Goal: Task Accomplishment & Management: Manage account settings

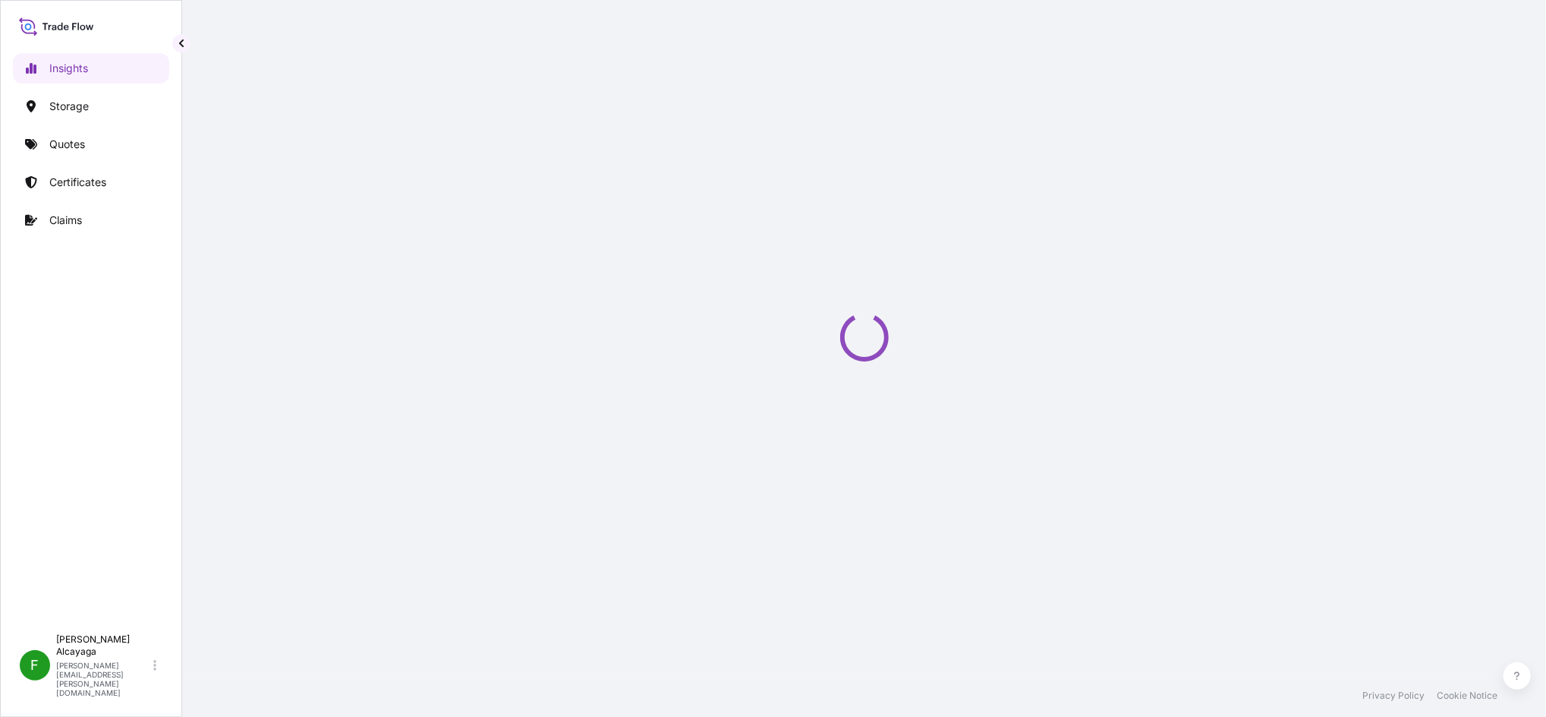
select select "2025"
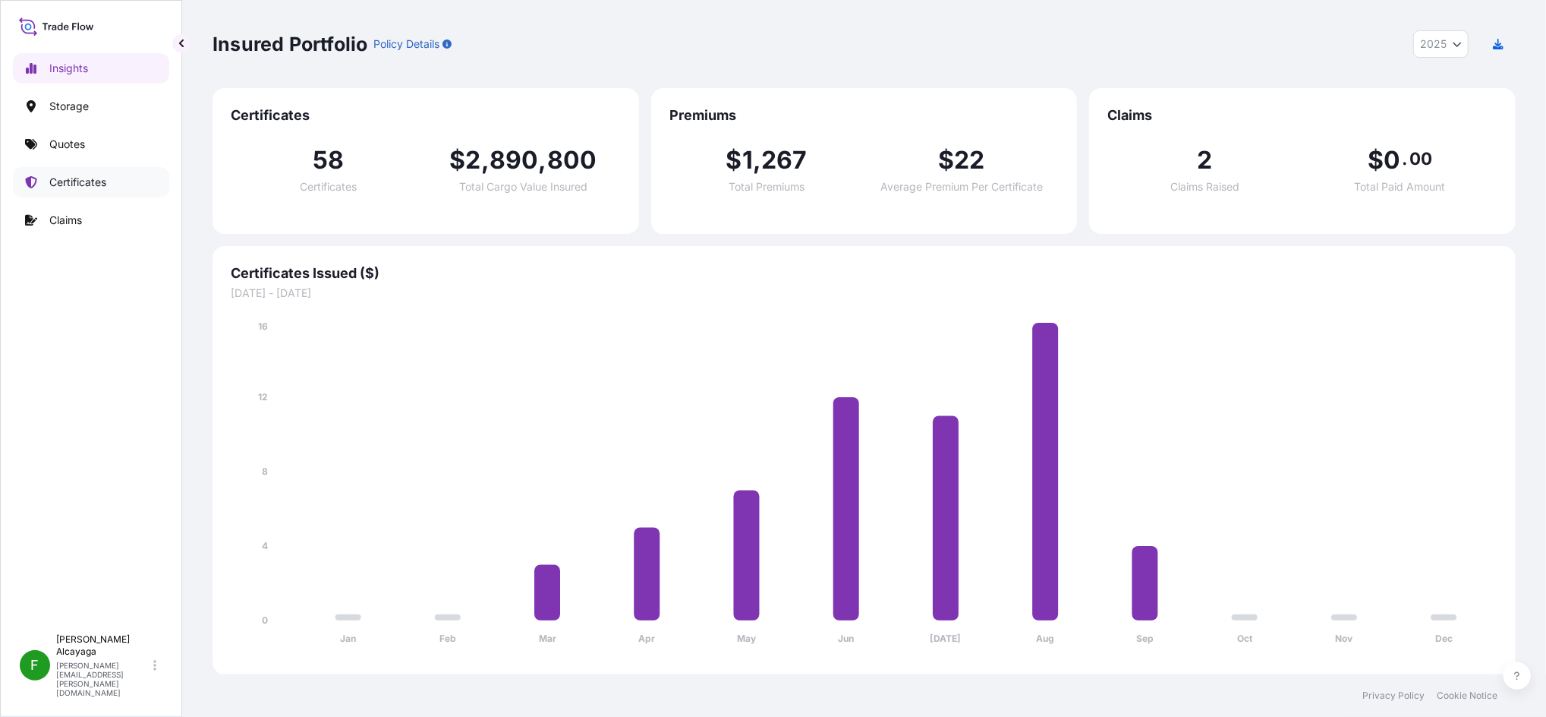
click at [129, 189] on link "Certificates" at bounding box center [91, 182] width 156 height 30
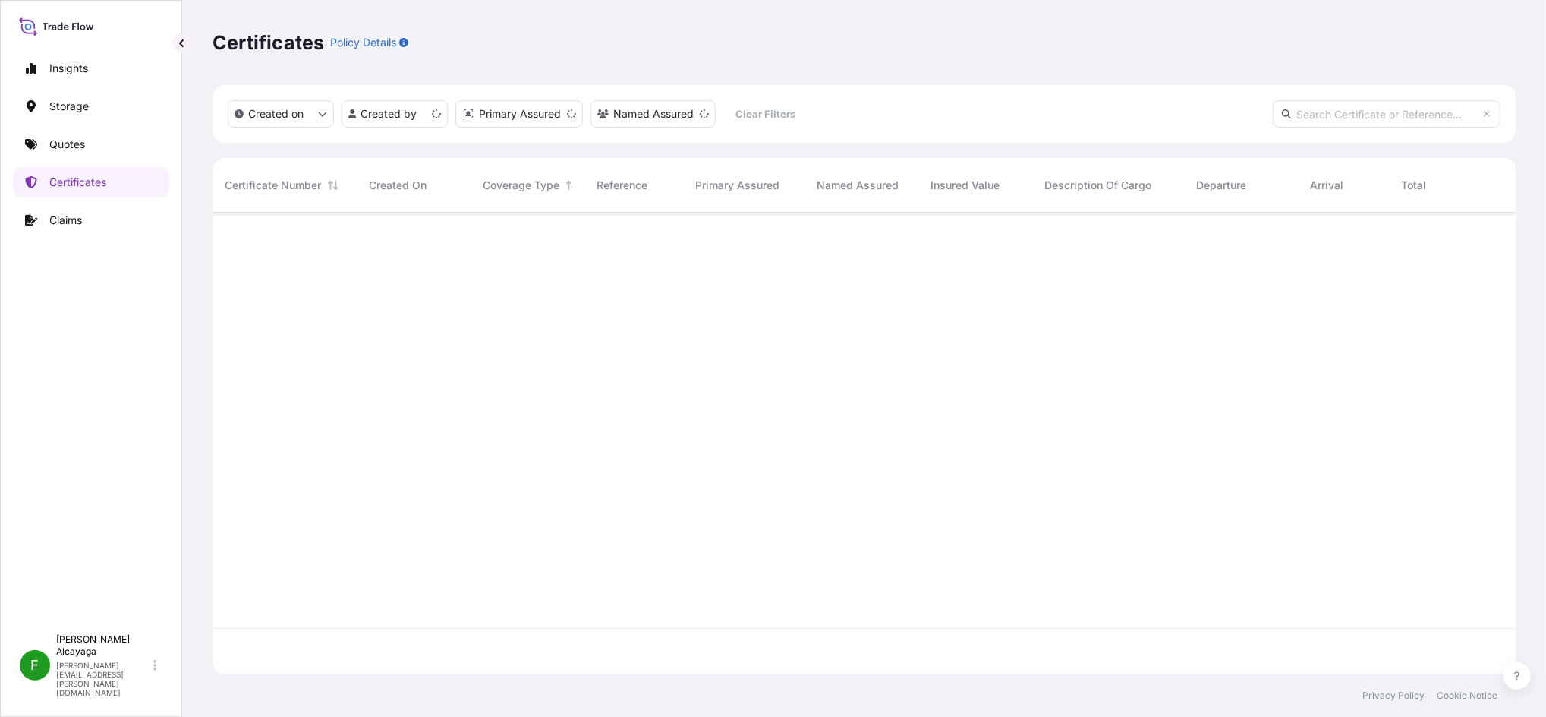
scroll to position [455, 1288]
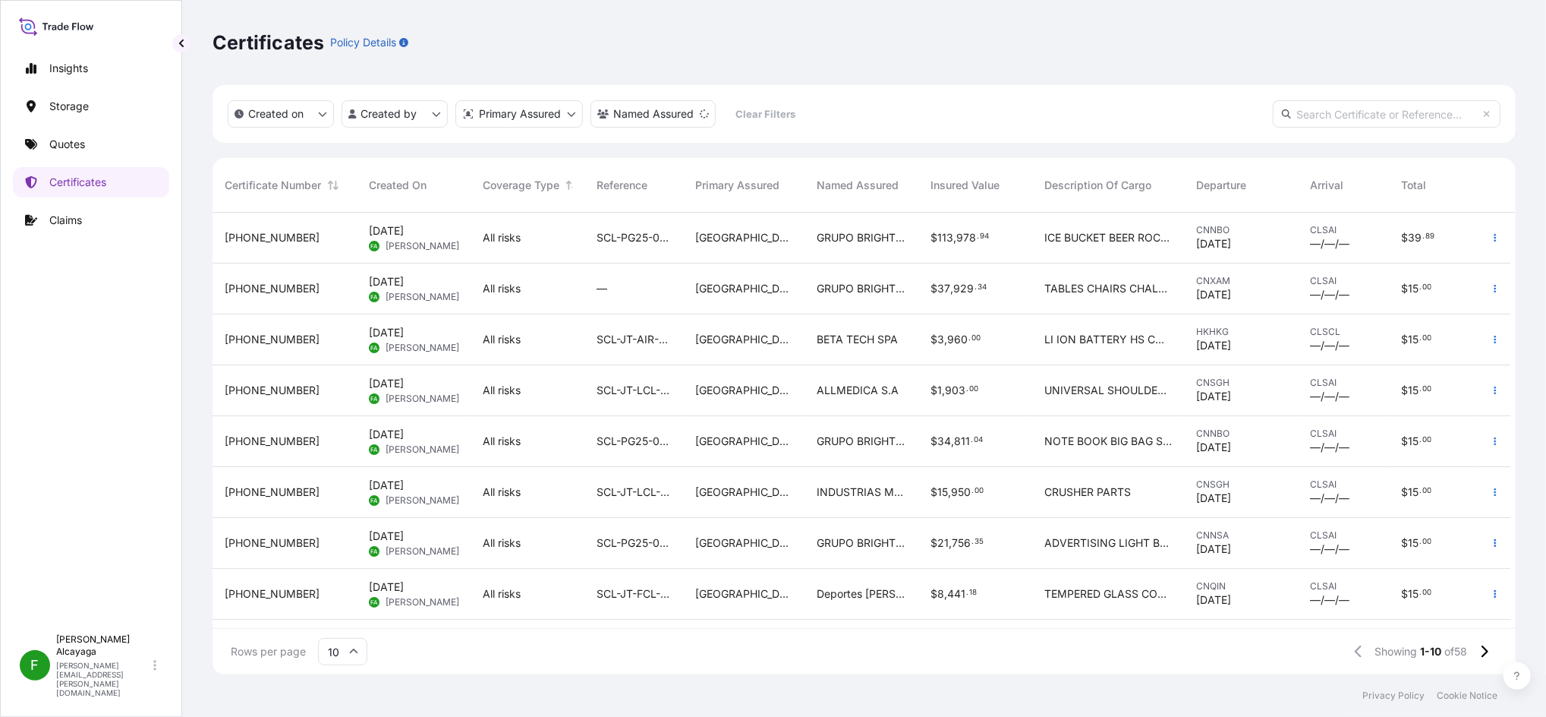
click at [775, 249] on div "[GEOGRAPHIC_DATA]" at bounding box center [743, 238] width 121 height 51
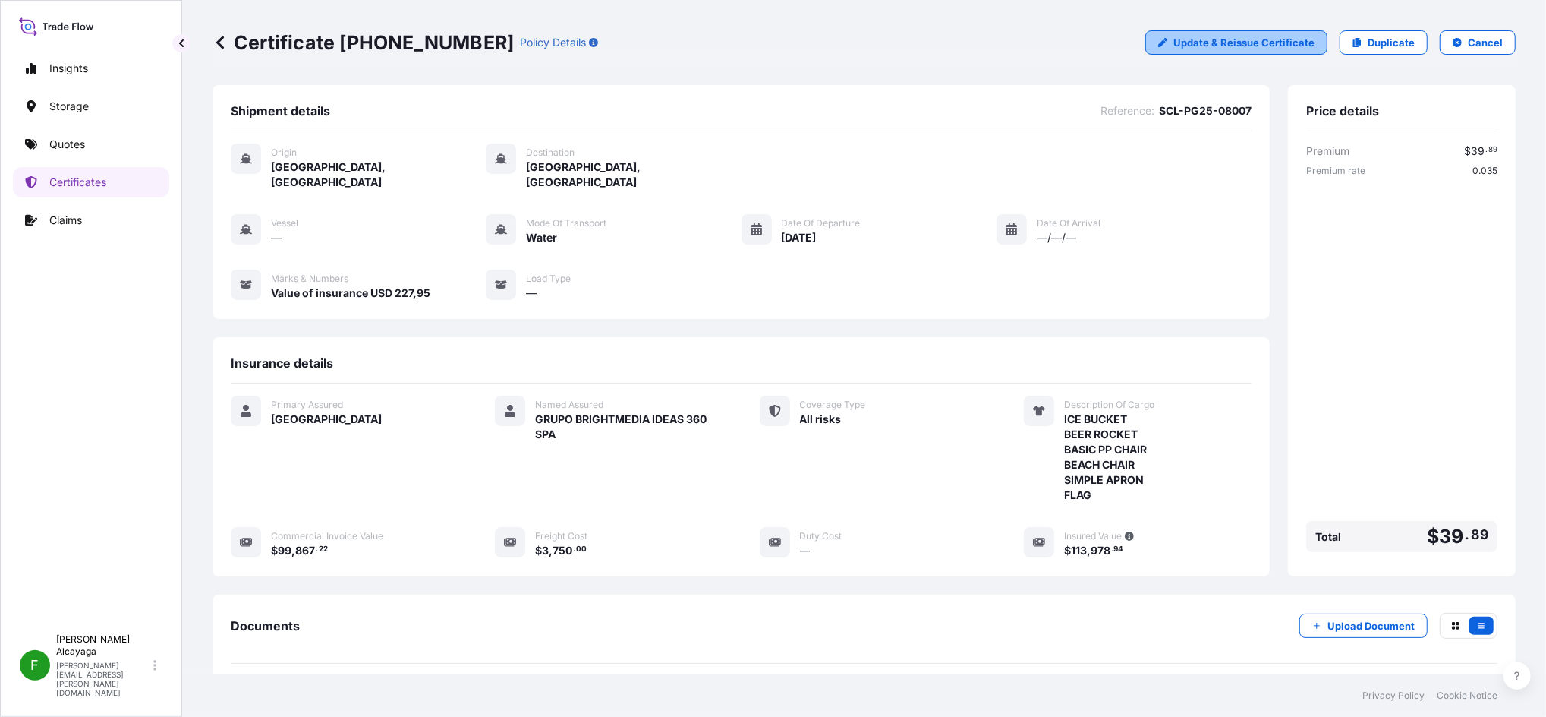
click at [1251, 50] on link "Update & Reissue Certificate" at bounding box center [1236, 42] width 182 height 24
select select "Water"
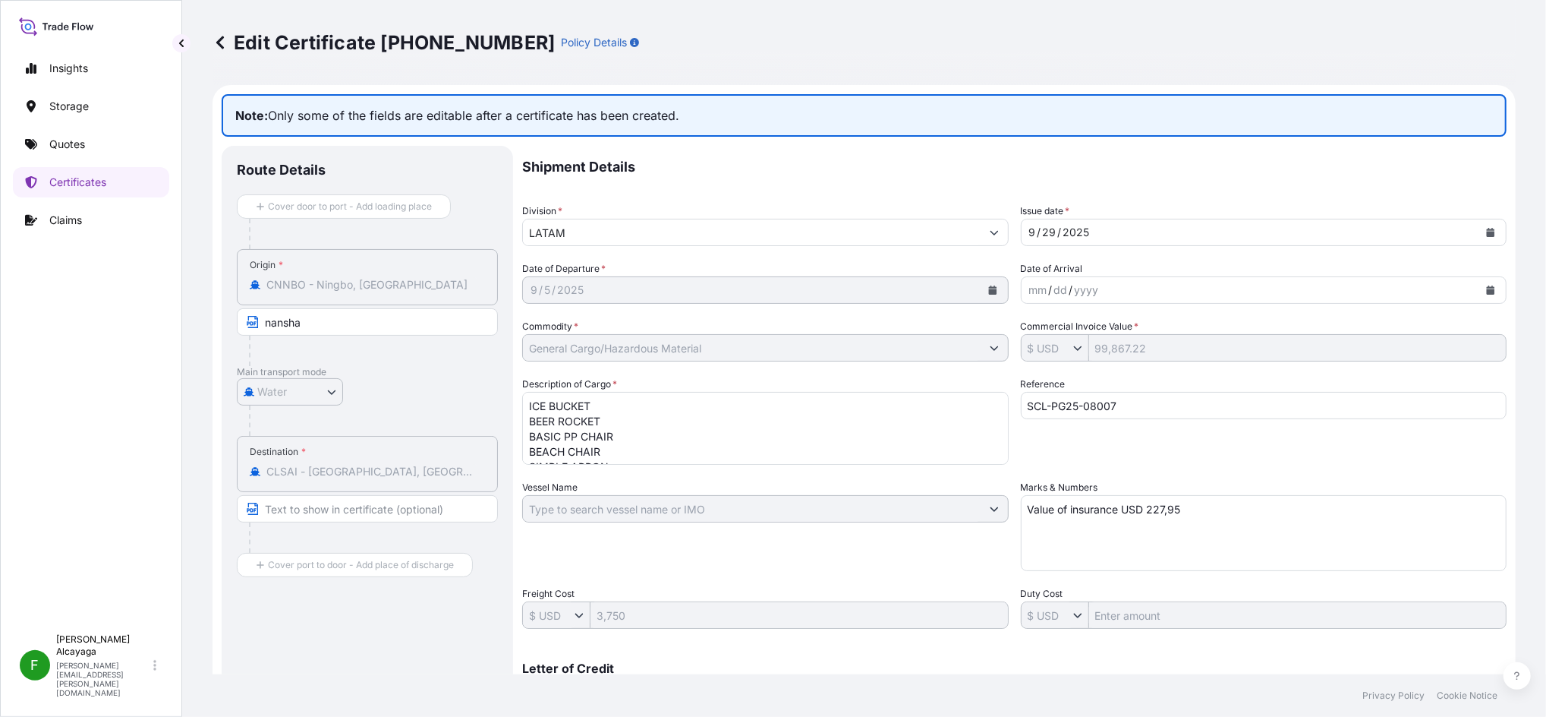
scroll to position [32, 0]
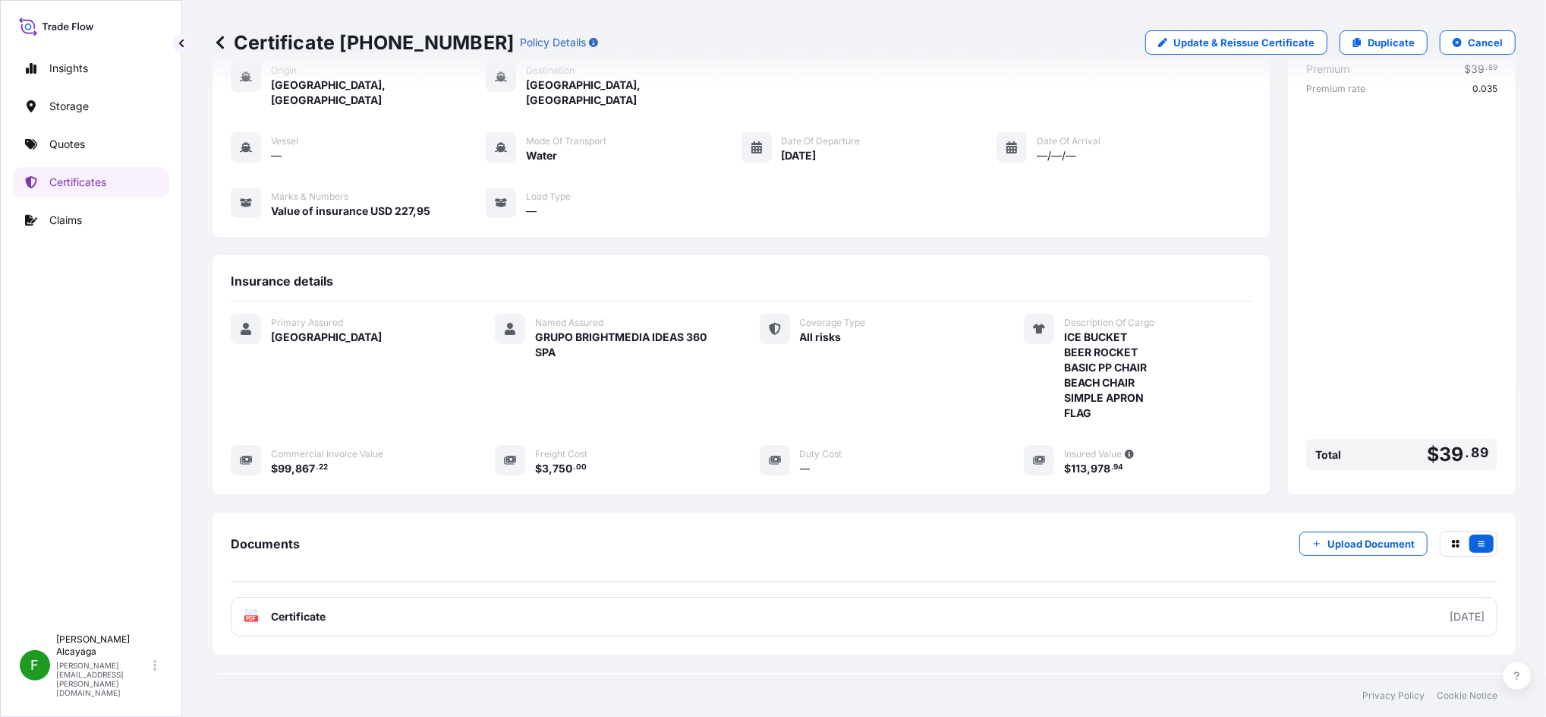
scroll to position [137, 0]
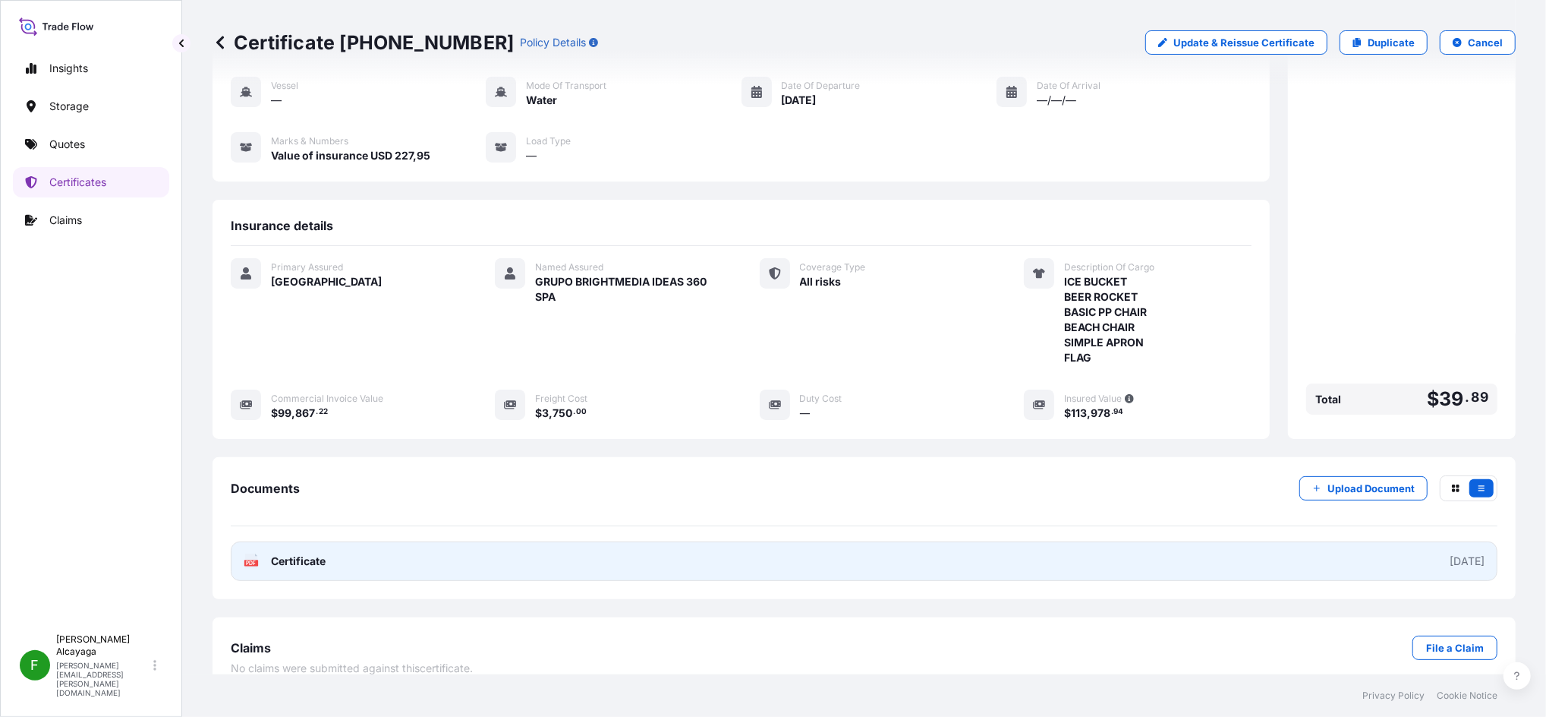
click at [760, 548] on link "PDF Certificate [DATE]" at bounding box center [864, 560] width 1267 height 39
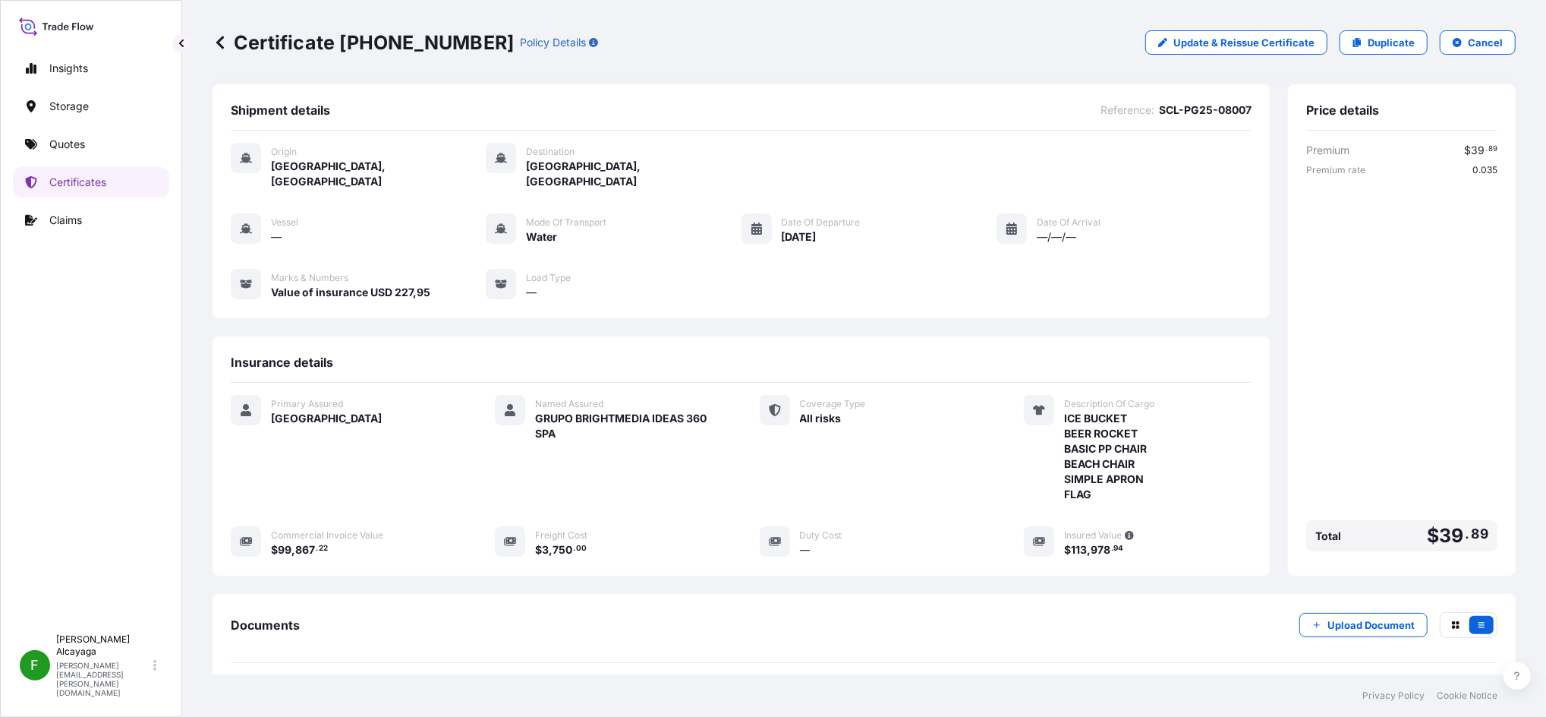
scroll to position [0, 0]
drag, startPoint x: 295, startPoint y: 169, endPoint x: 304, endPoint y: 164, distance: 10.9
click at [295, 169] on span "[GEOGRAPHIC_DATA], [GEOGRAPHIC_DATA]" at bounding box center [378, 174] width 215 height 30
click at [1157, 308] on div "Origin [GEOGRAPHIC_DATA], [GEOGRAPHIC_DATA] Destination [GEOGRAPHIC_DATA], [GEO…" at bounding box center [741, 229] width 1021 height 197
